Goal: Information Seeking & Learning: Understand process/instructions

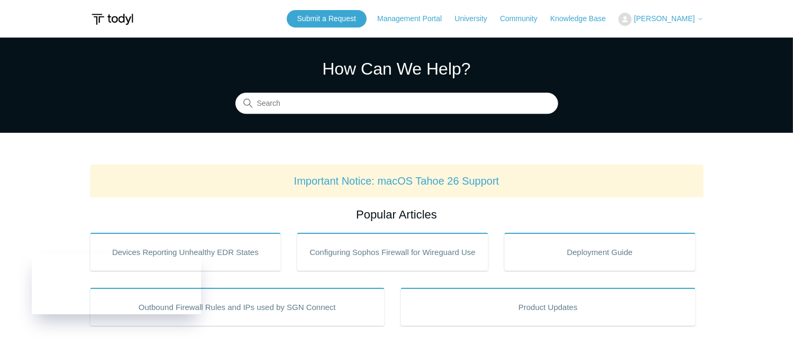
scroll to position [53, 0]
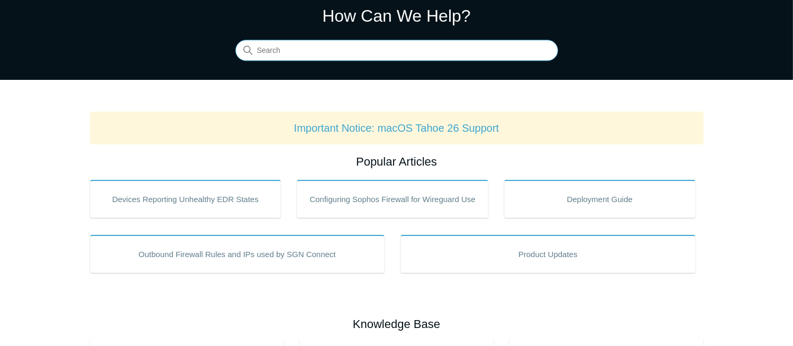
click at [345, 48] on input "Search" at bounding box center [397, 50] width 323 height 21
click at [334, 46] on input "Search" at bounding box center [397, 50] width 323 height 21
click at [341, 55] on input "Search" at bounding box center [397, 50] width 323 height 21
type input "uninstall tod"
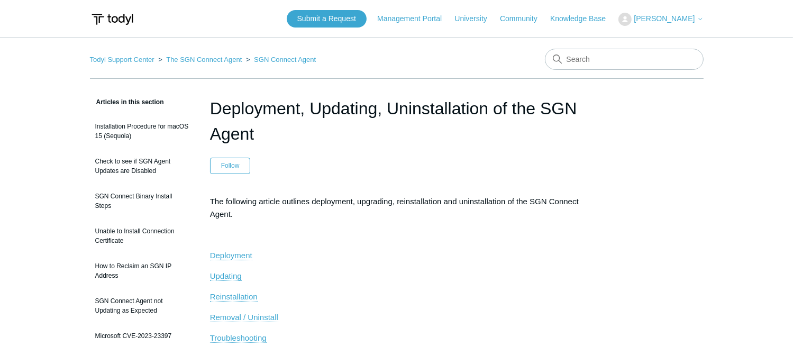
scroll to position [53, 0]
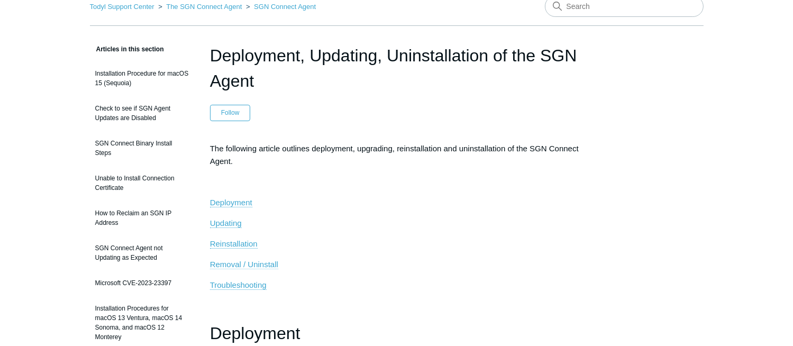
click at [265, 263] on span "Removal / Uninstall" at bounding box center [244, 264] width 68 height 9
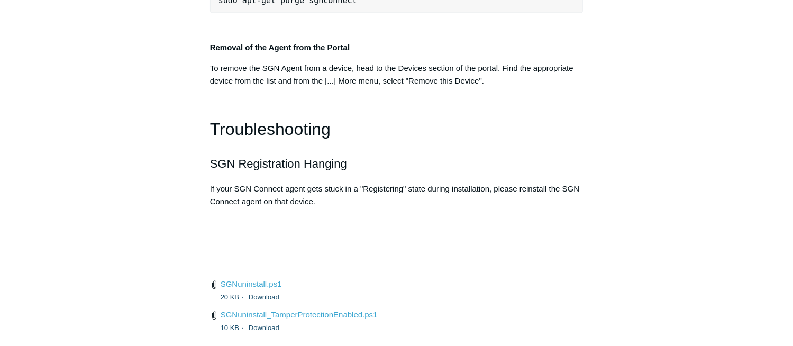
scroll to position [2429, 0]
